Goal: Task Accomplishment & Management: Manage account settings

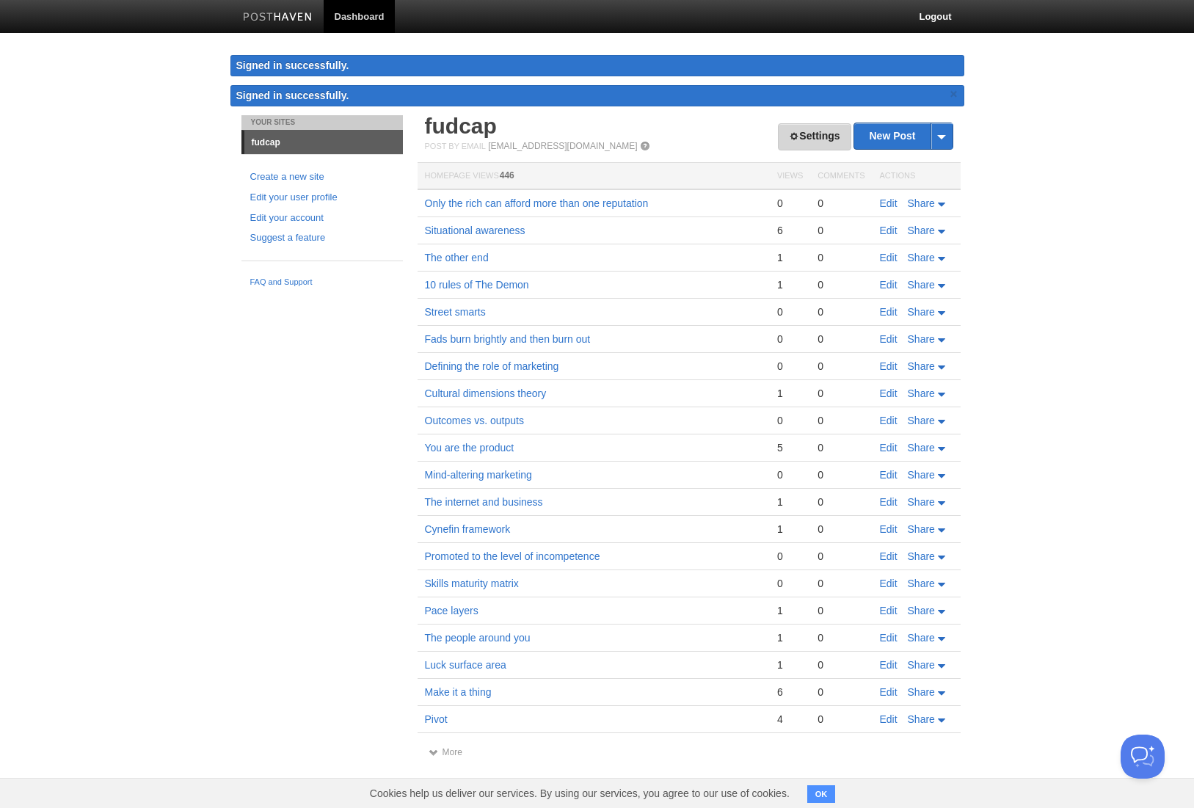
click at [820, 137] on link "Settings" at bounding box center [814, 136] width 73 height 27
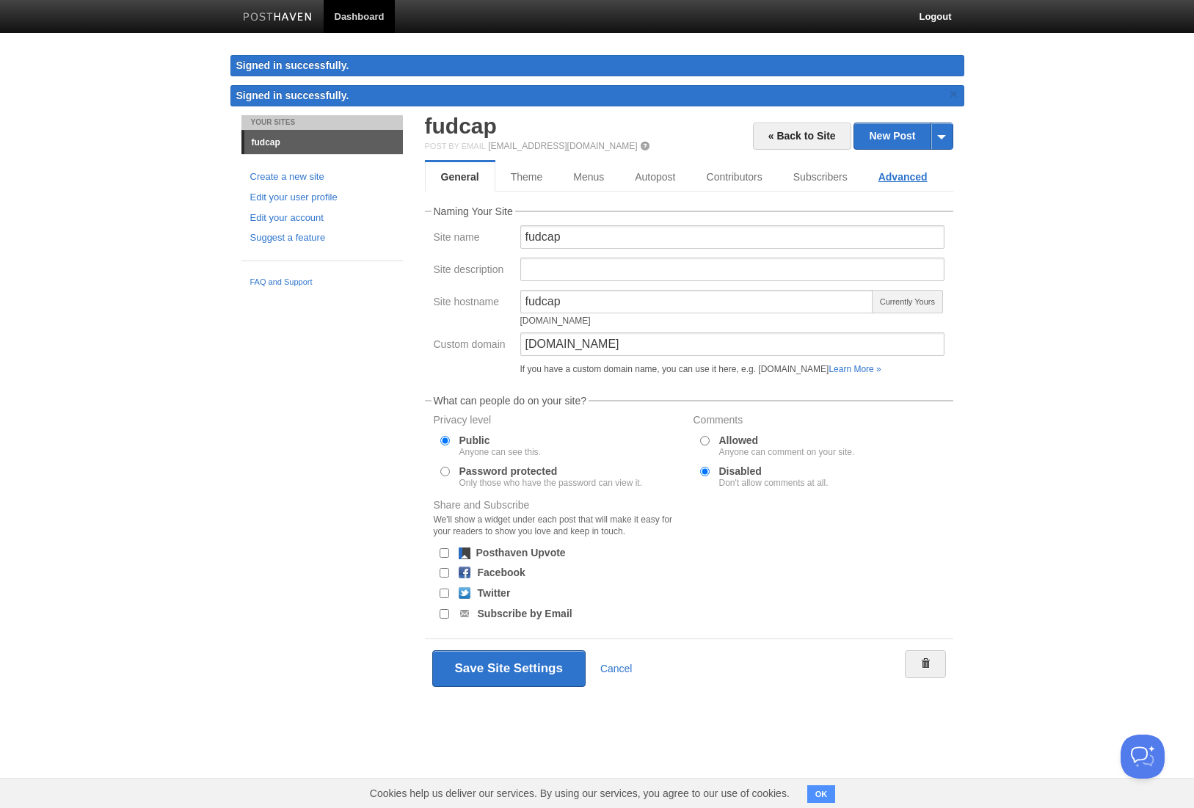
click at [915, 180] on link "Advanced" at bounding box center [903, 176] width 80 height 29
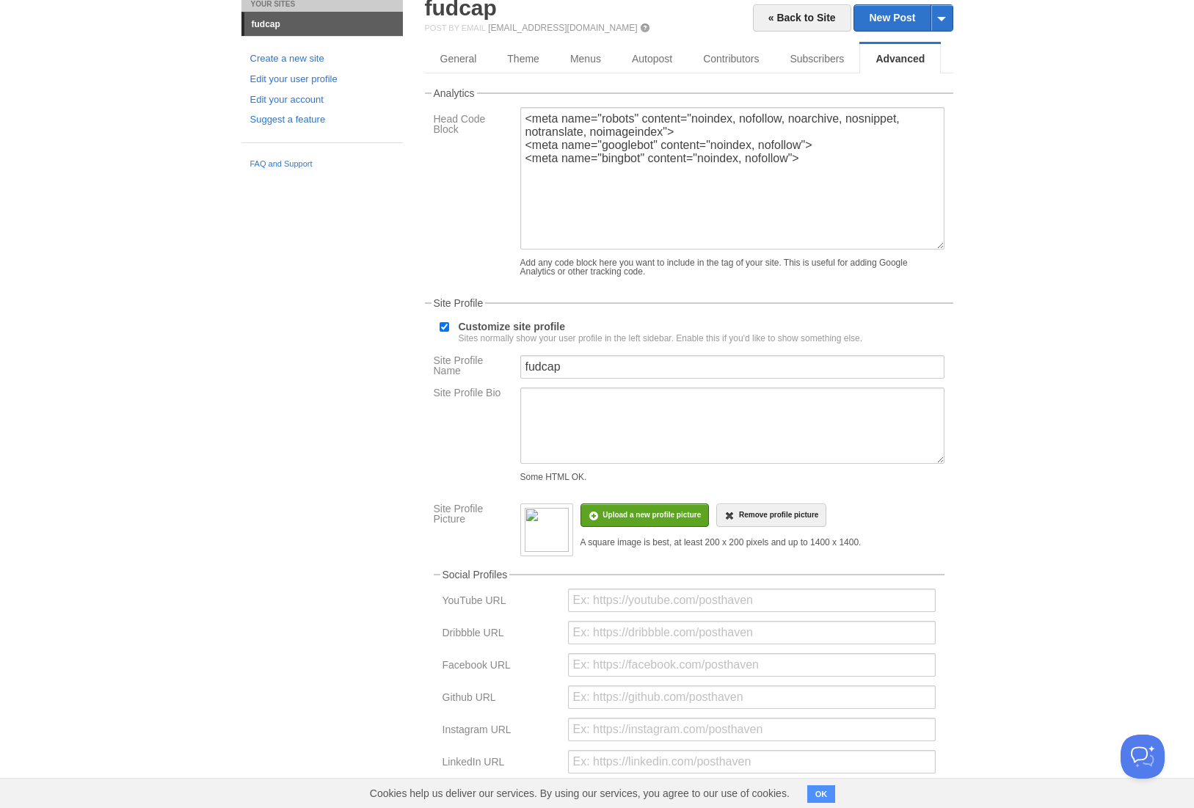
scroll to position [158, 0]
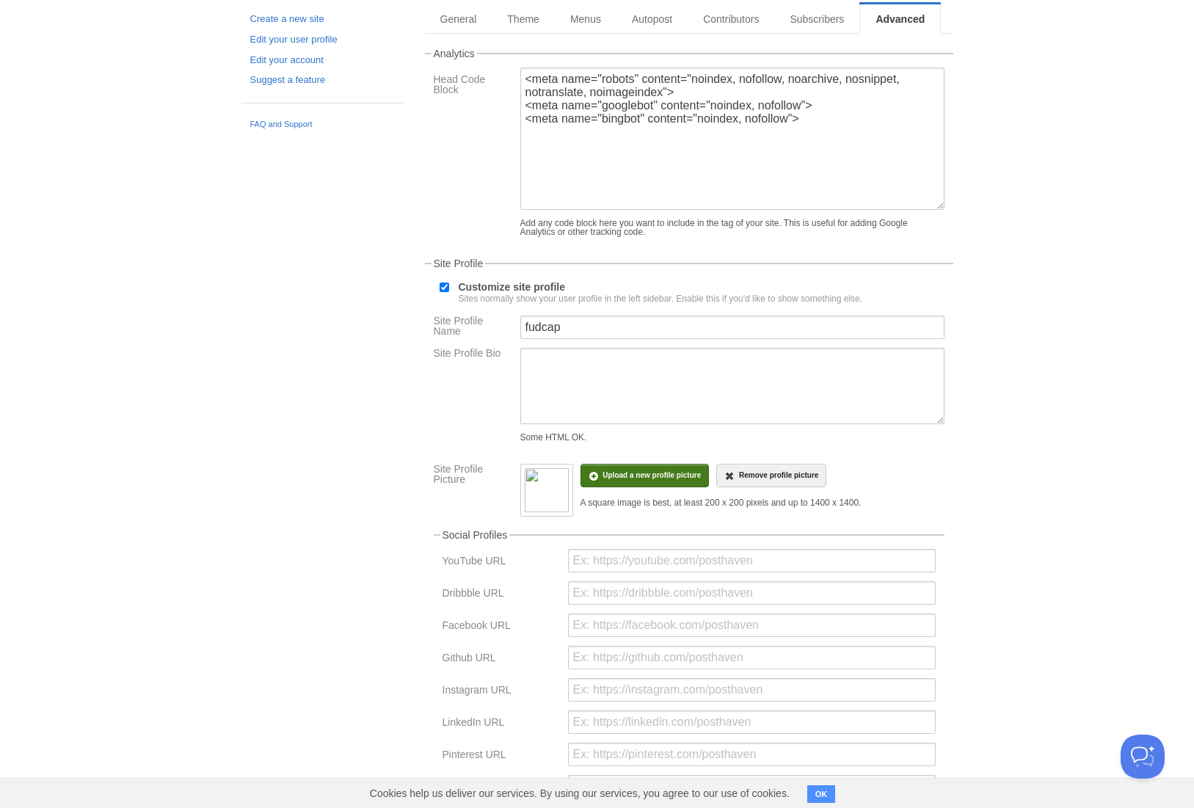
click at [635, 489] on input "file" at bounding box center [210, 483] width 1111 height 75
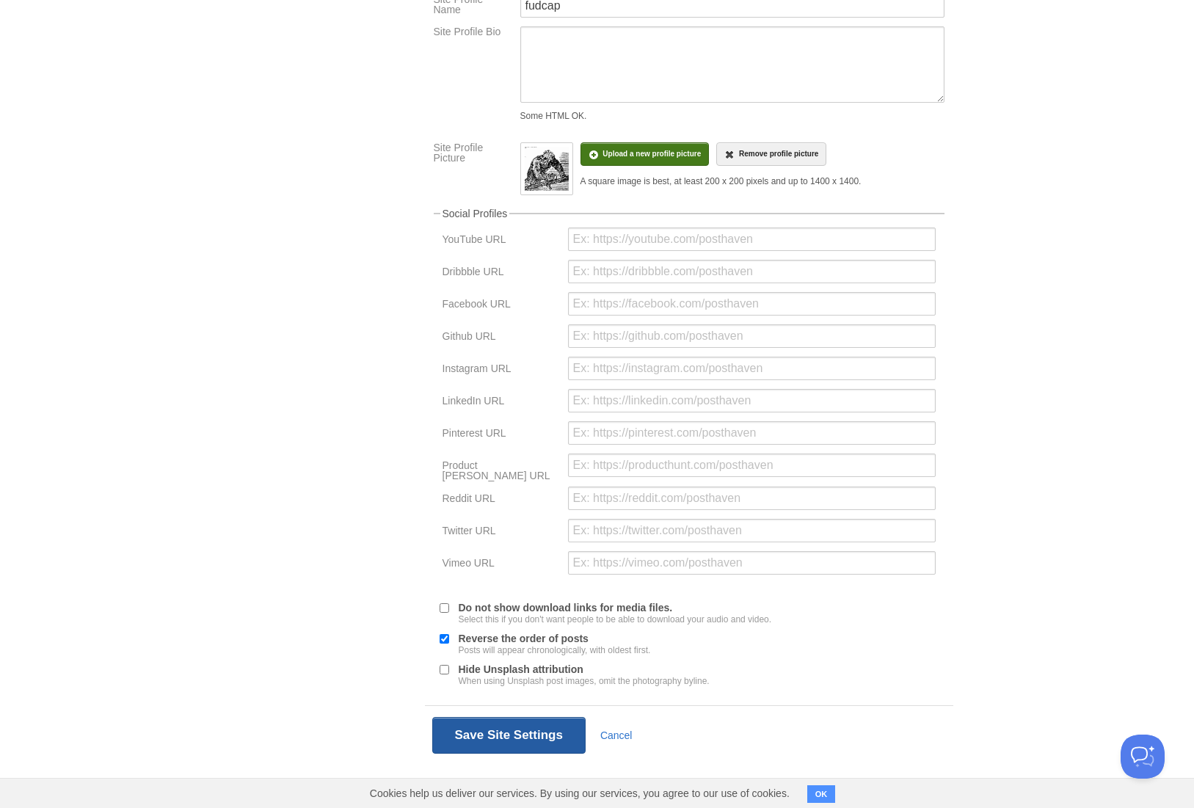
click at [518, 722] on button "Save Site Settings" at bounding box center [508, 735] width 153 height 37
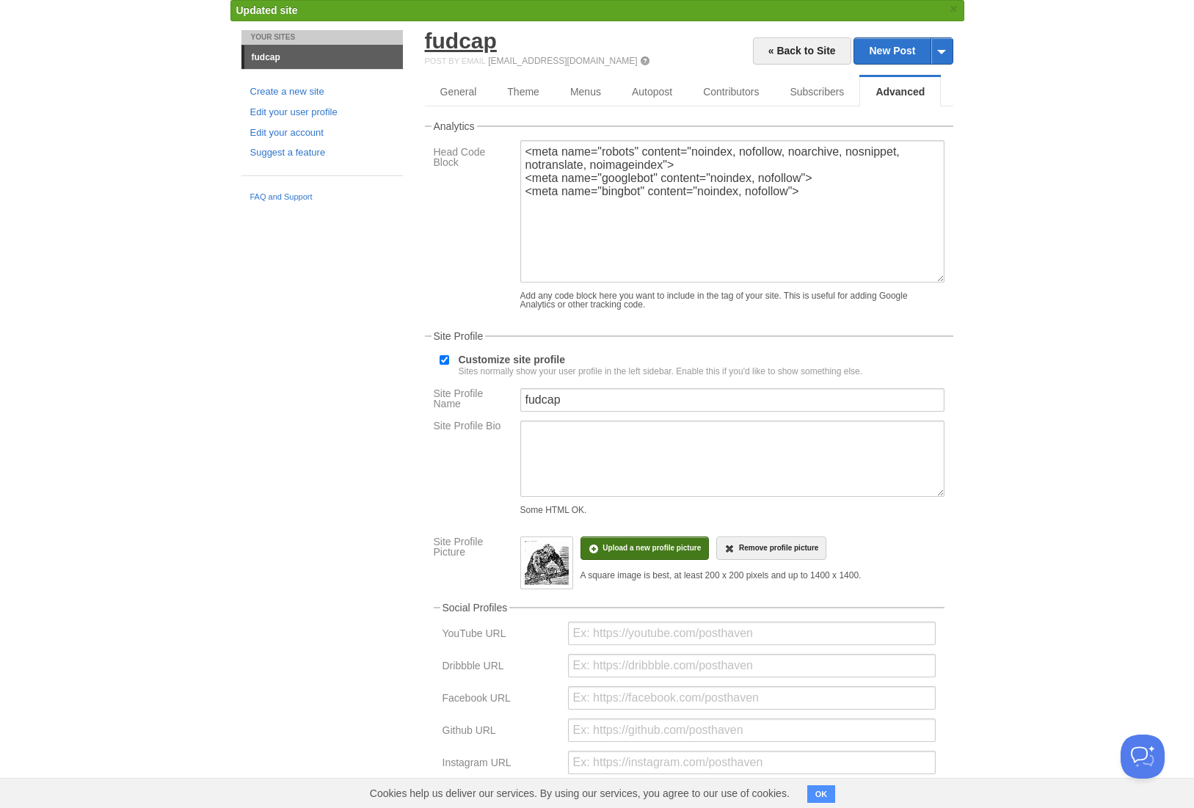
click at [448, 44] on link "fudcap" at bounding box center [461, 41] width 72 height 24
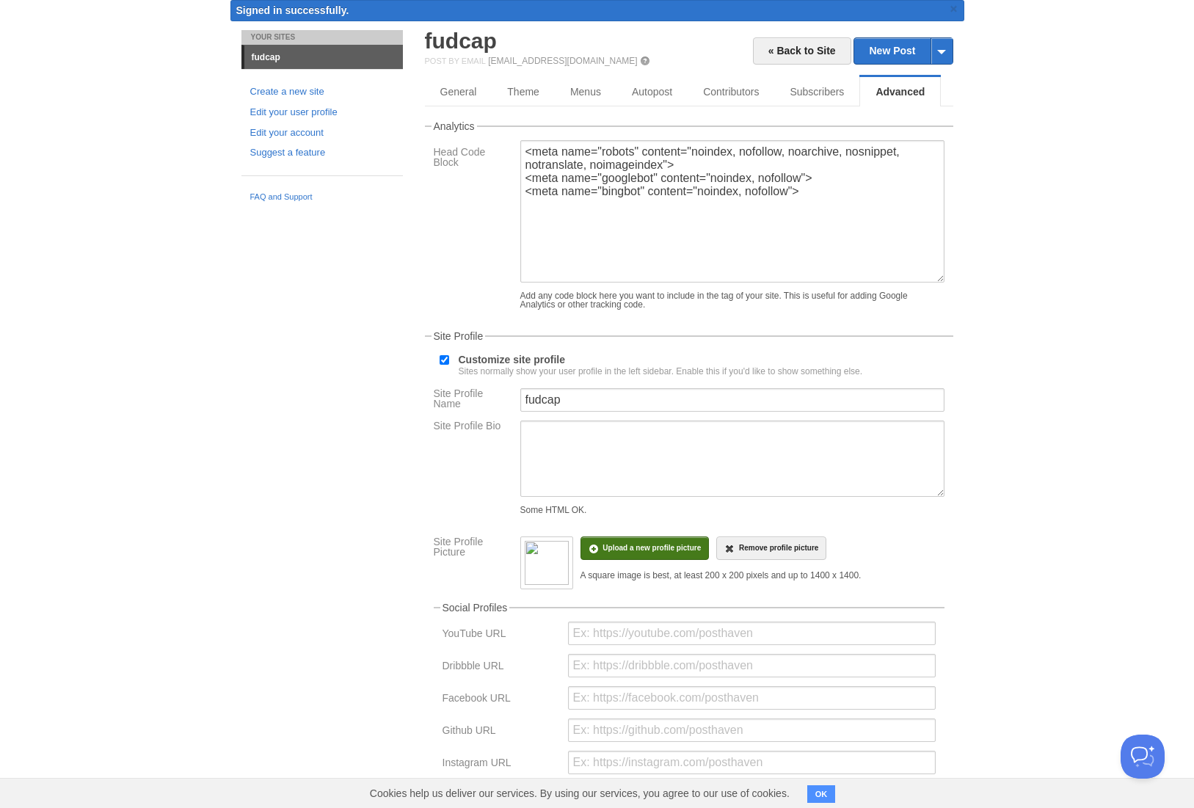
click at [644, 559] on input "file" at bounding box center [210, 556] width 1111 height 75
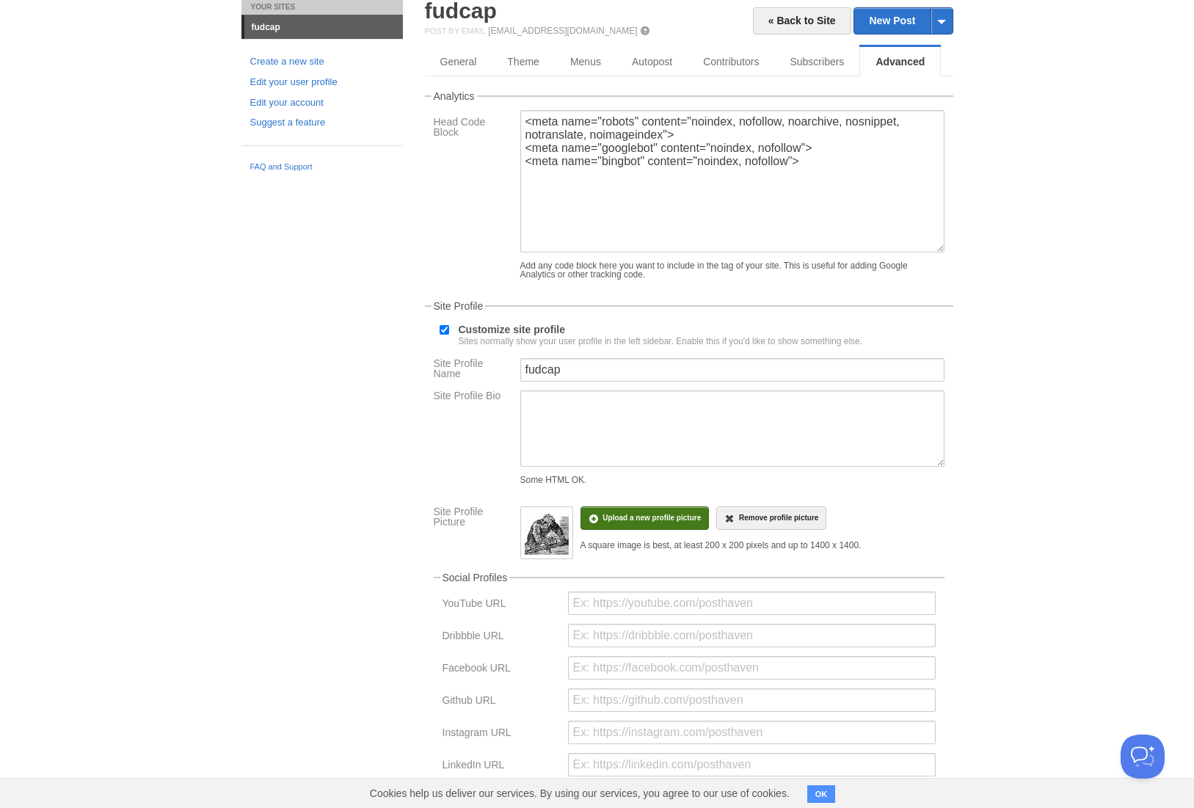
scroll to position [465, 0]
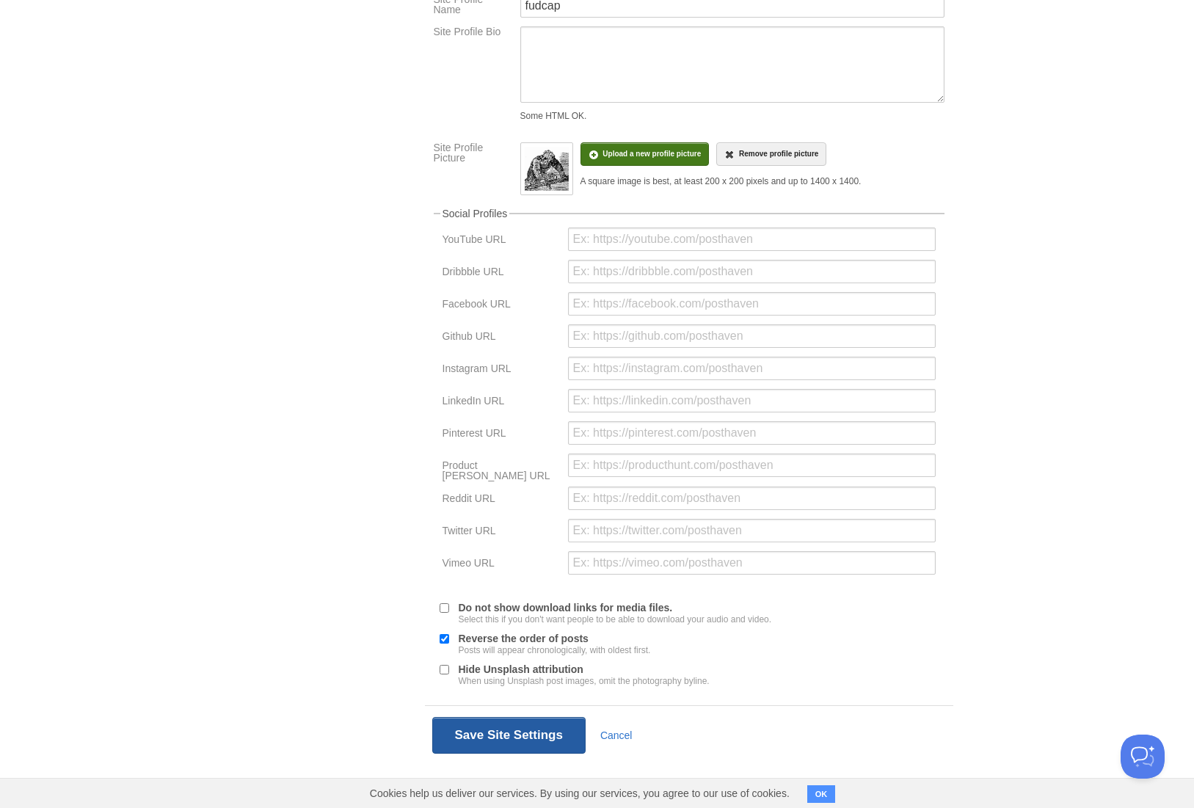
click at [541, 733] on button "Save Site Settings" at bounding box center [508, 735] width 153 height 37
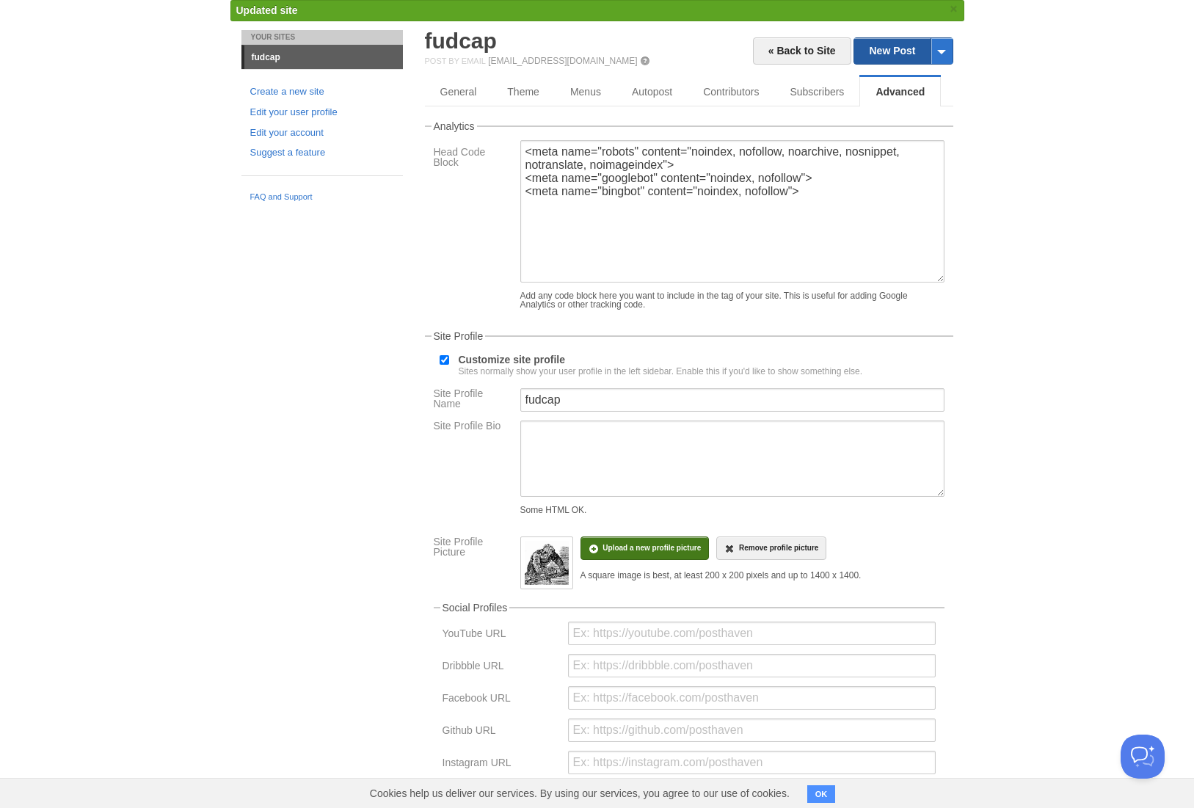
scroll to position [0, 0]
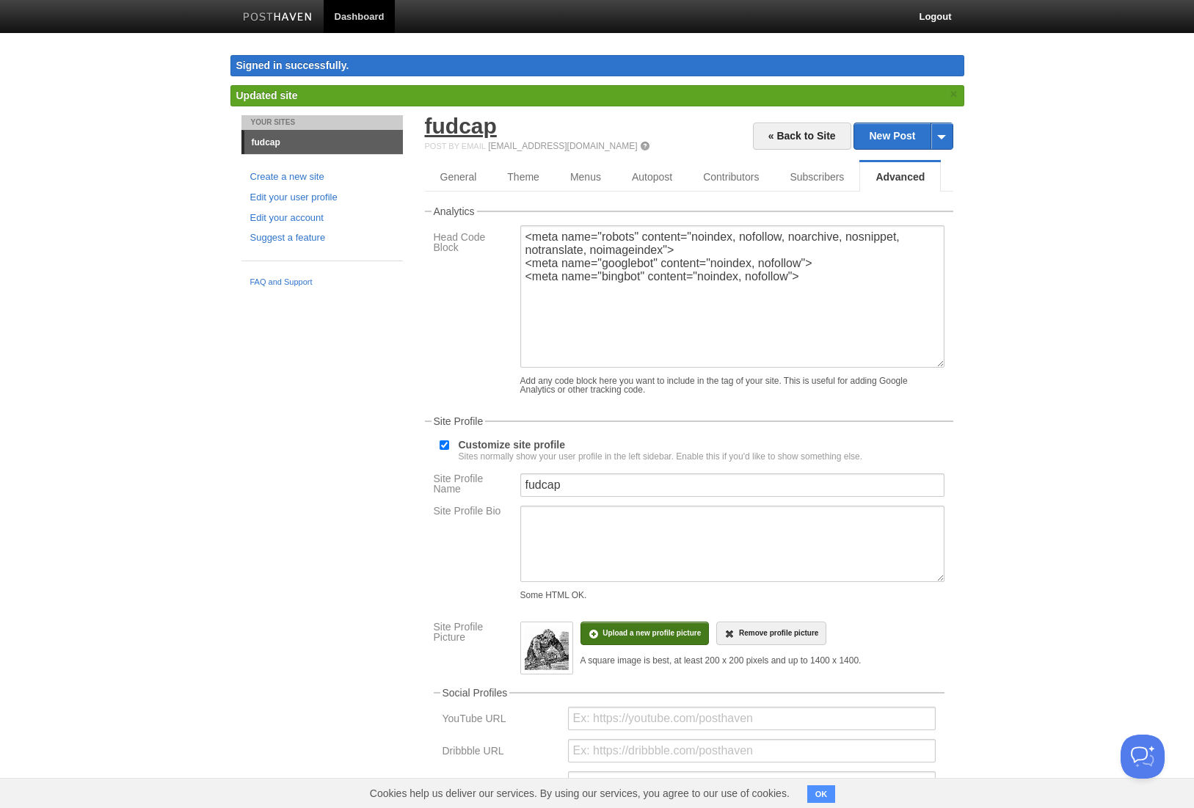
click at [461, 128] on link "fudcap" at bounding box center [461, 126] width 72 height 24
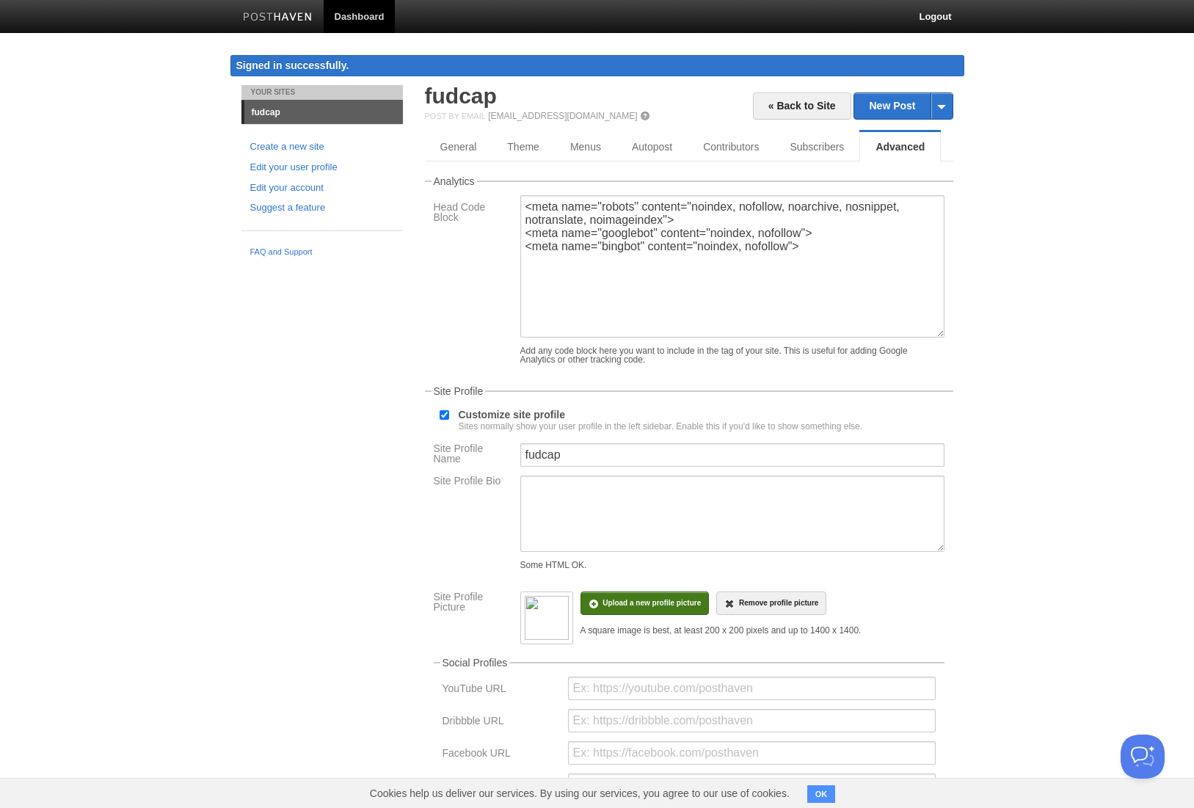
click at [659, 619] on input "file" at bounding box center [210, 611] width 1111 height 75
click at [824, 794] on button "OK" at bounding box center [821, 794] width 29 height 18
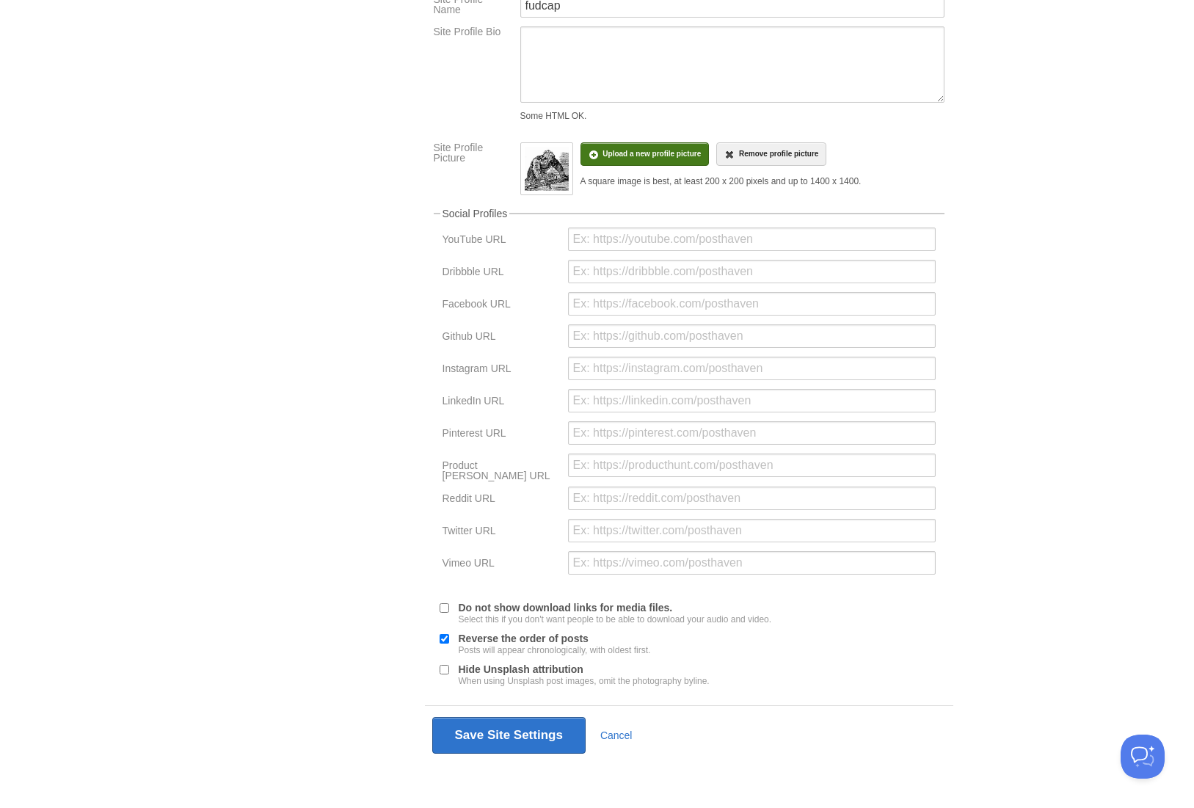
scroll to position [465, 0]
click at [521, 727] on button "Save Site Settings" at bounding box center [508, 735] width 153 height 37
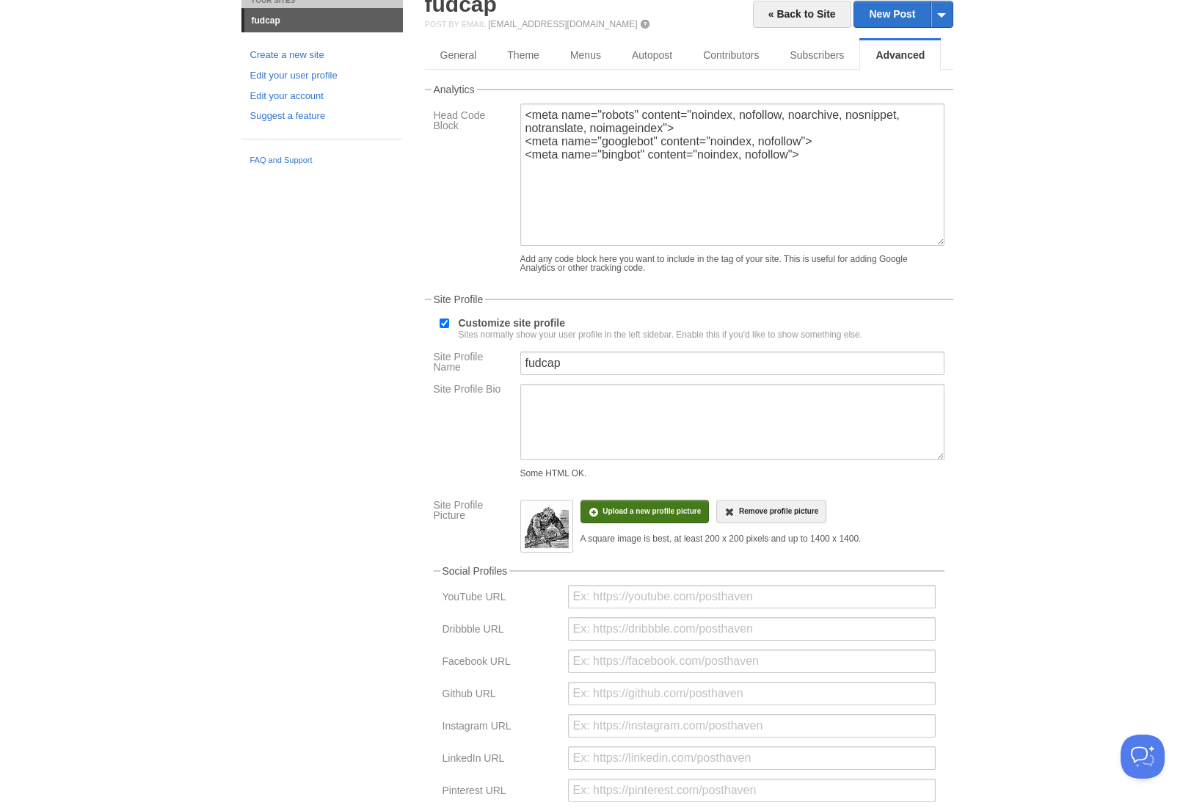
scroll to position [85, 0]
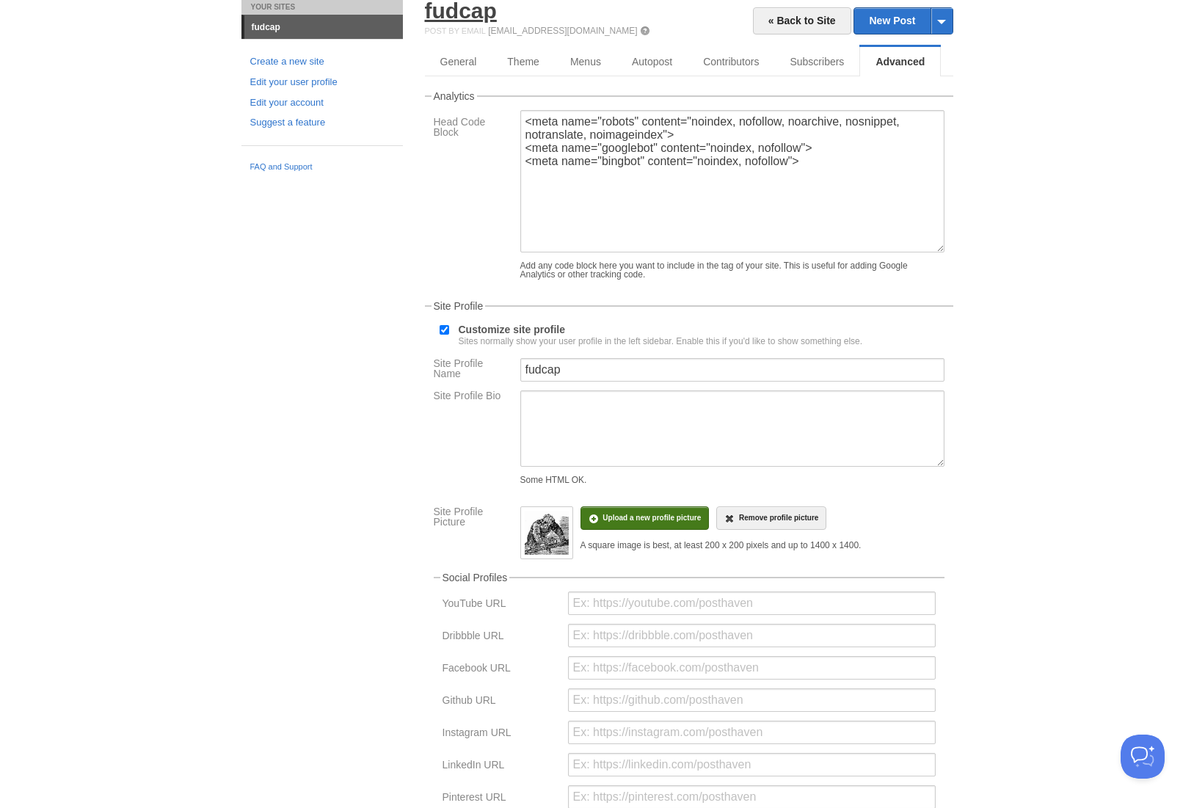
drag, startPoint x: 473, startPoint y: 4, endPoint x: 487, endPoint y: 0, distance: 14.4
click at [473, 4] on link "fudcap" at bounding box center [461, 11] width 72 height 24
click at [1054, 254] on body "Dashboard Logout Signed in successfully. Signed in successfully. × Updated site…" at bounding box center [597, 543] width 1194 height 1257
